Goal: Navigation & Orientation: Go to known website

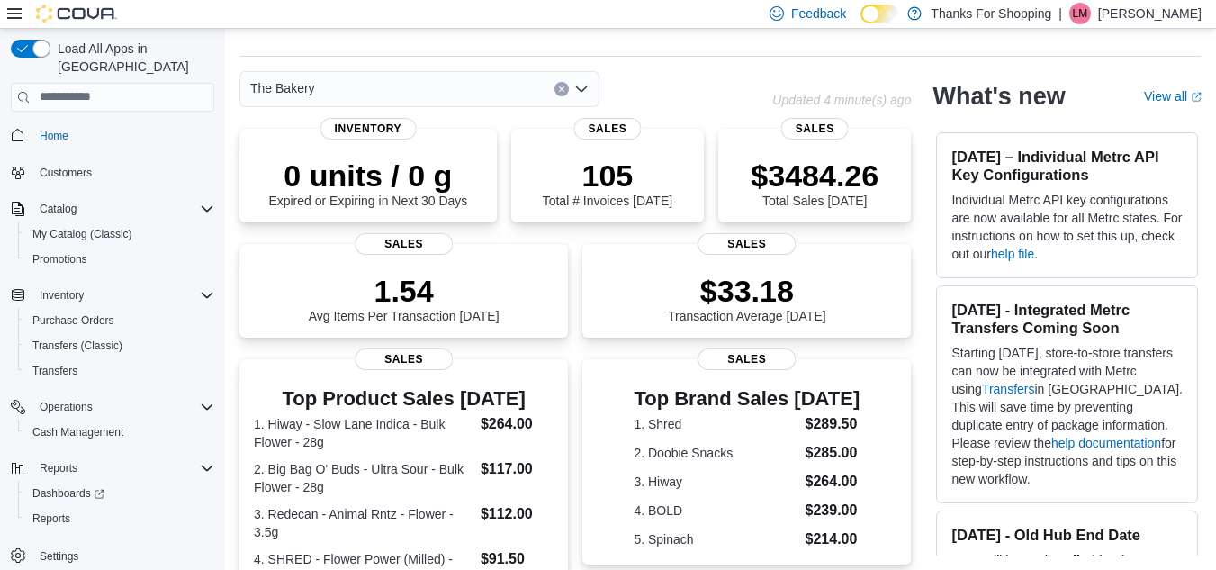
scroll to position [520, 0]
